Goal: Learn about a topic: Learn about a topic

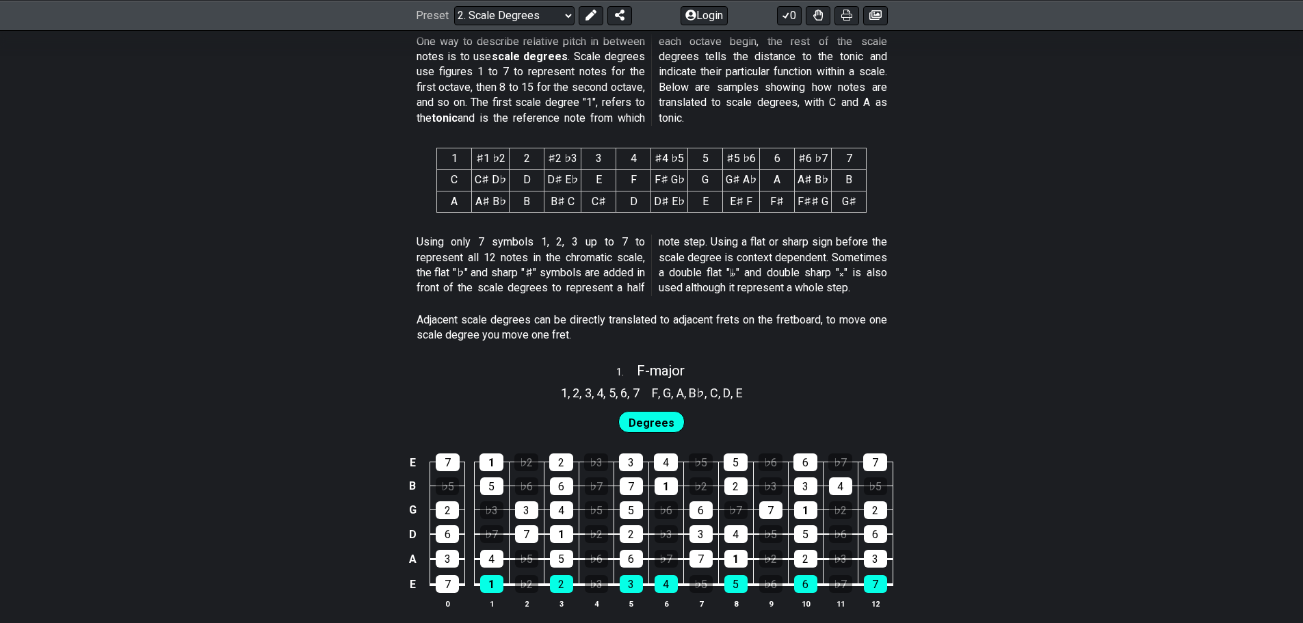
scroll to position [821, 0]
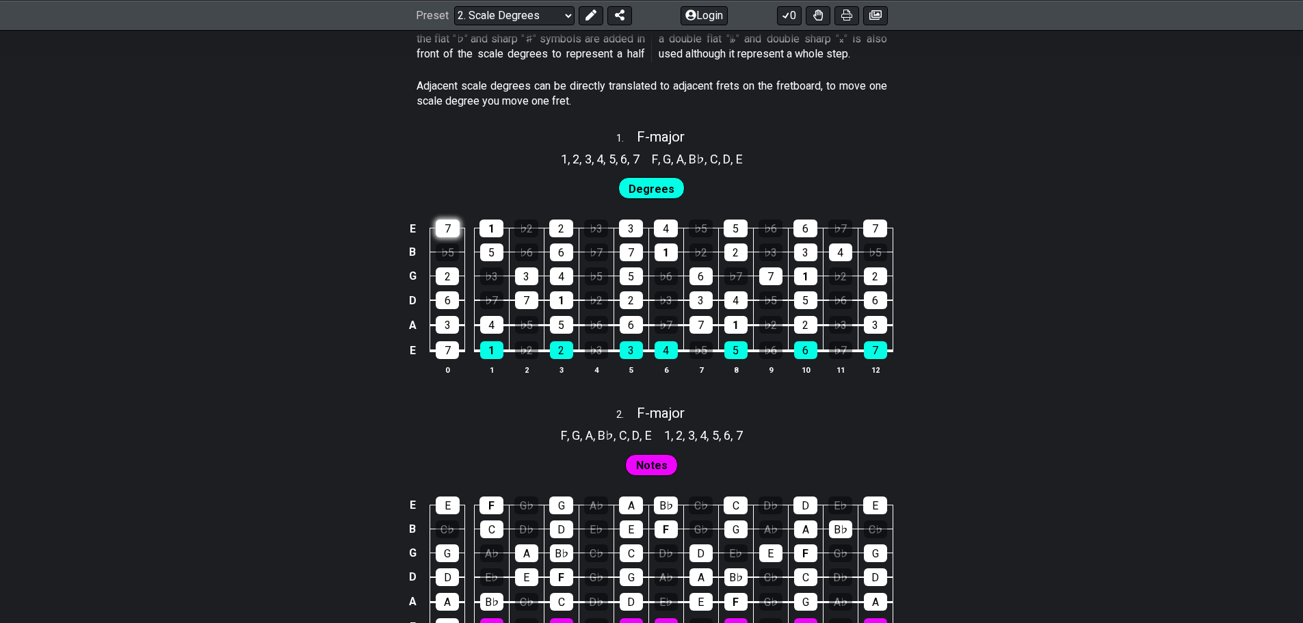
click at [446, 228] on div "7" at bounding box center [448, 228] width 24 height 18
click at [451, 227] on div "7" at bounding box center [448, 228] width 24 height 18
click at [492, 229] on div "1" at bounding box center [491, 228] width 24 height 18
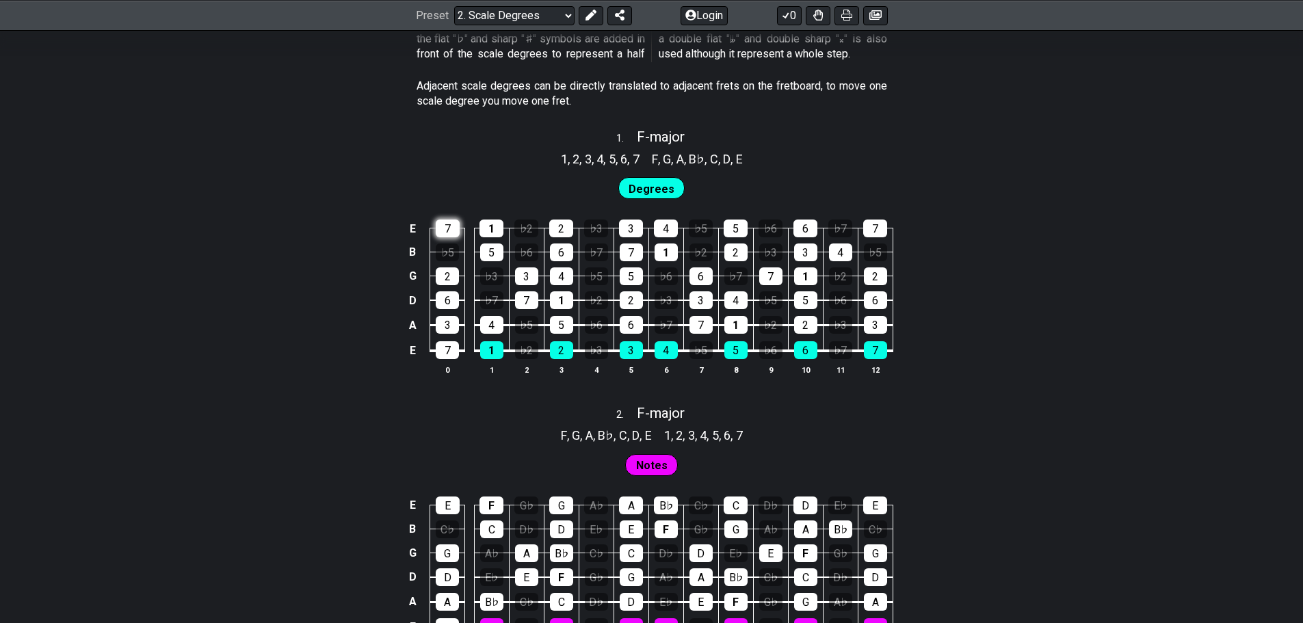
click at [440, 228] on div "7" at bounding box center [448, 228] width 24 height 18
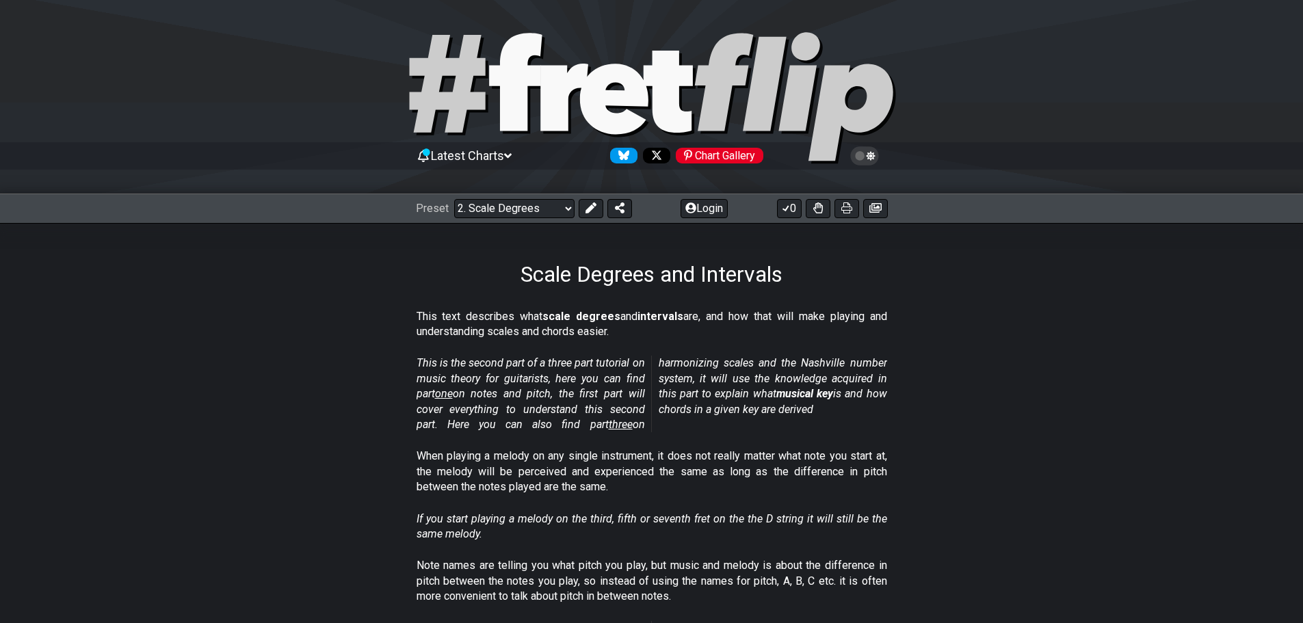
click at [573, 81] on icon at bounding box center [564, 97] width 48 height 67
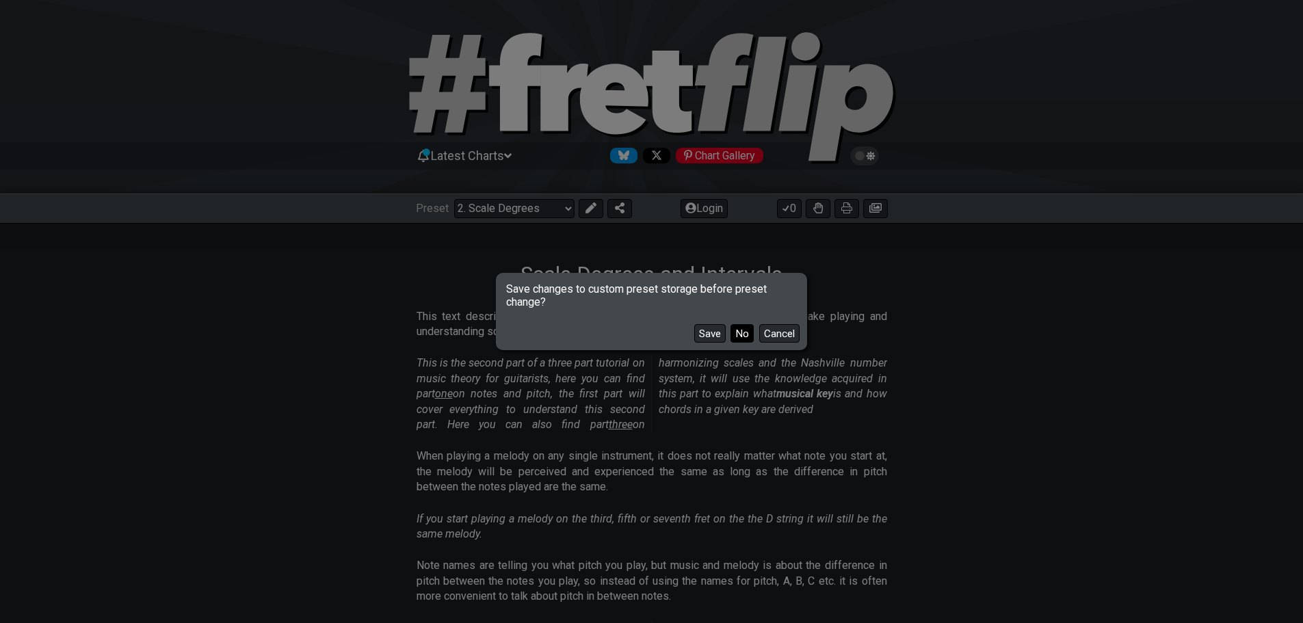
click at [745, 336] on button "No" at bounding box center [741, 333] width 23 height 18
select select "/welcome"
select select "C"
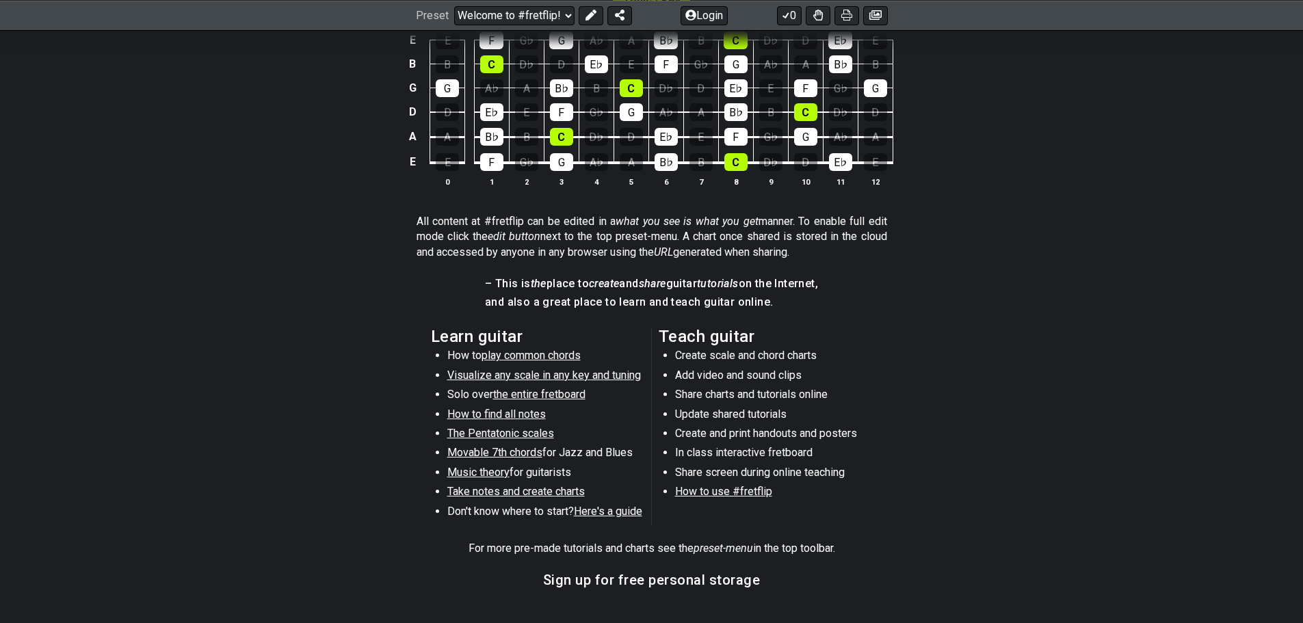
scroll to position [479, 0]
